Goal: Information Seeking & Learning: Learn about a topic

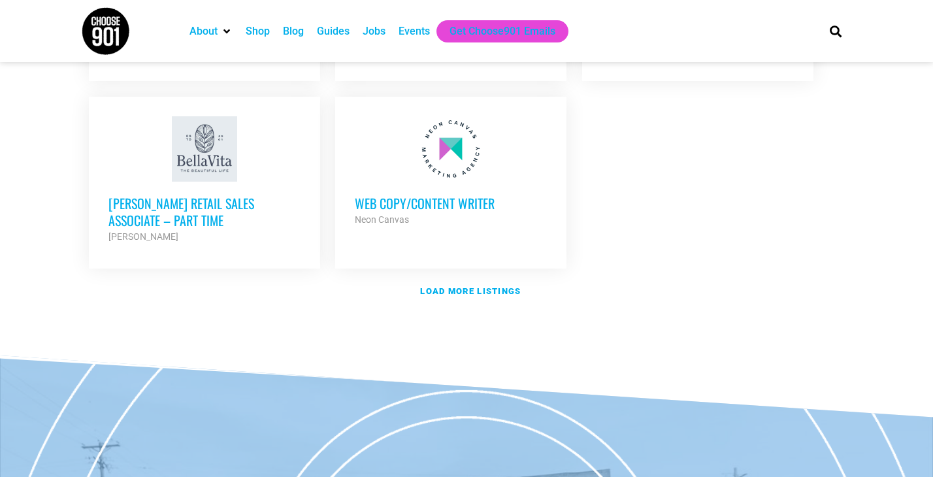
scroll to position [1617, 0]
click at [494, 287] on strong "Load more listings" at bounding box center [470, 292] width 101 height 10
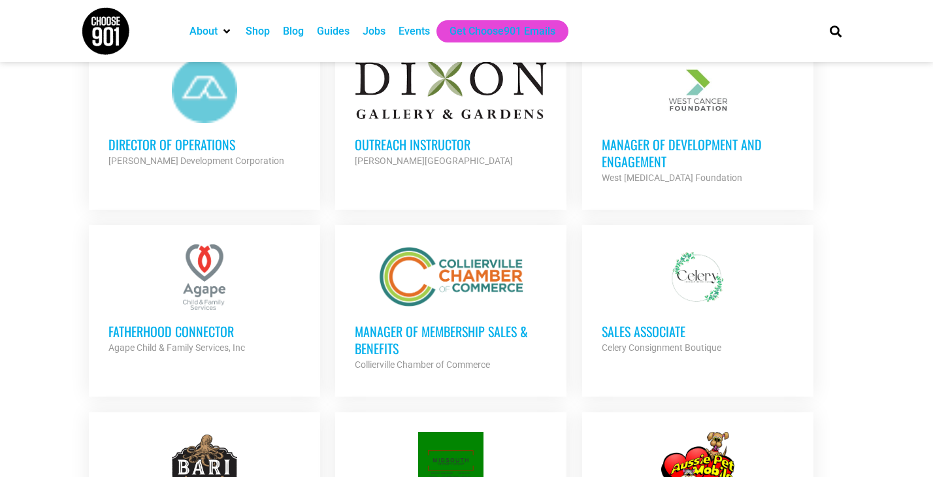
scroll to position [2053, 0]
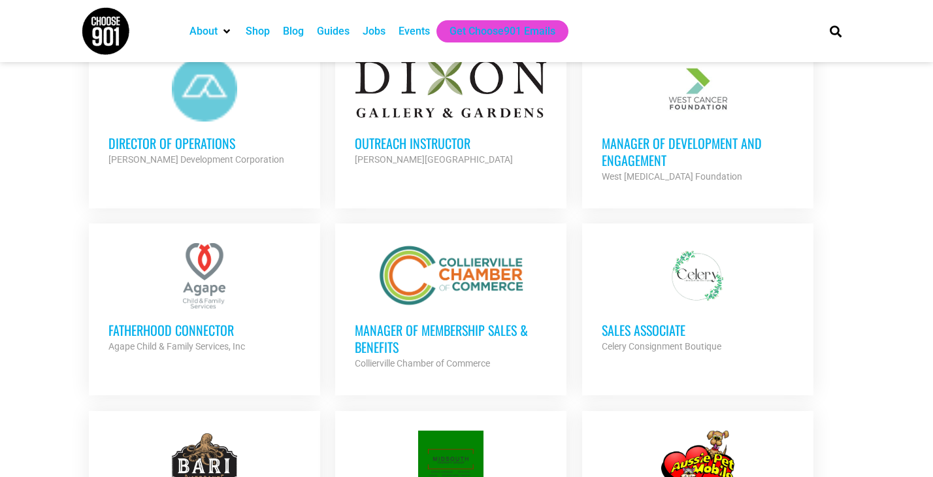
click at [424, 252] on div at bounding box center [451, 275] width 192 height 65
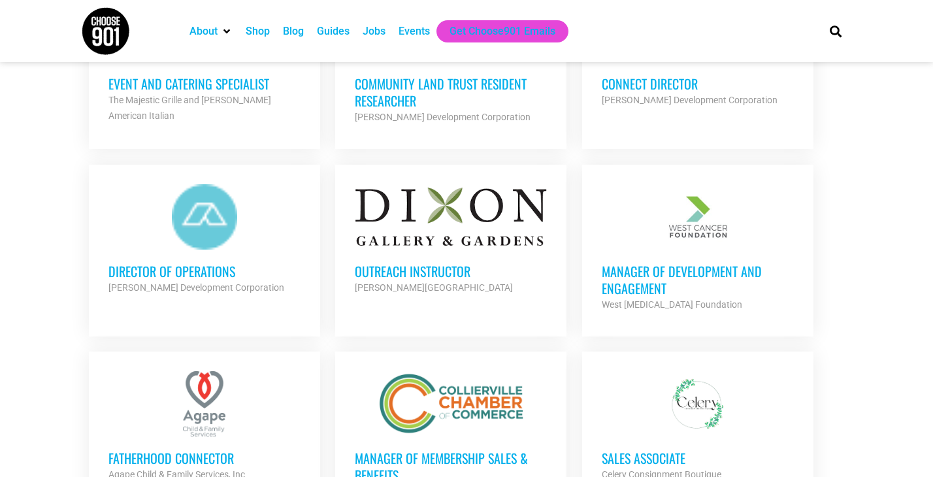
scroll to position [1679, 0]
